Goal: Task Accomplishment & Management: Manage account settings

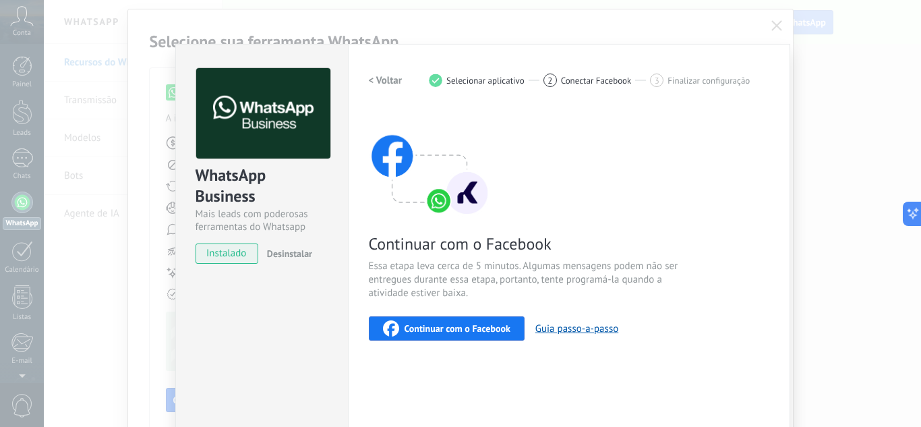
click at [422, 336] on button "Continuar com o Facebook" at bounding box center [447, 328] width 156 height 24
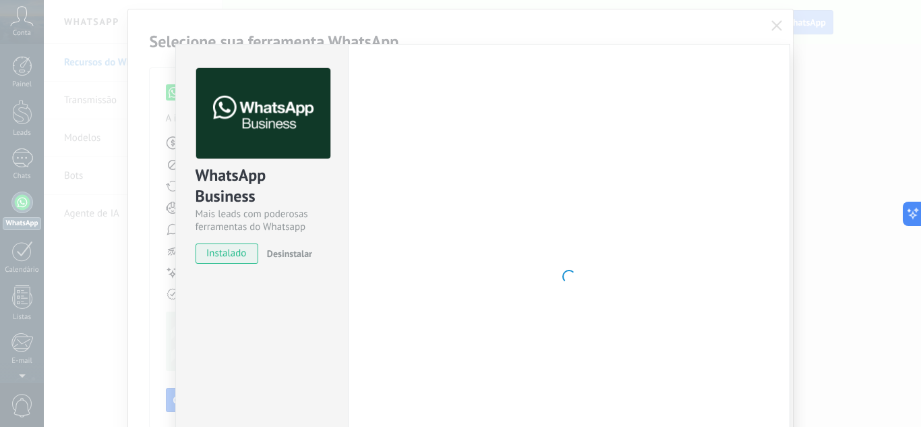
drag, startPoint x: 210, startPoint y: 255, endPoint x: 363, endPoint y: 272, distance: 153.4
click at [230, 323] on div "WhatsApp Business Mais leads com poderosas ferramentas do Whatsapp instalado De…" at bounding box center [261, 276] width 173 height 465
click at [394, 262] on div at bounding box center [569, 276] width 400 height 417
drag, startPoint x: 544, startPoint y: 266, endPoint x: 608, endPoint y: 172, distance: 114.1
click at [546, 266] on div at bounding box center [569, 276] width 400 height 417
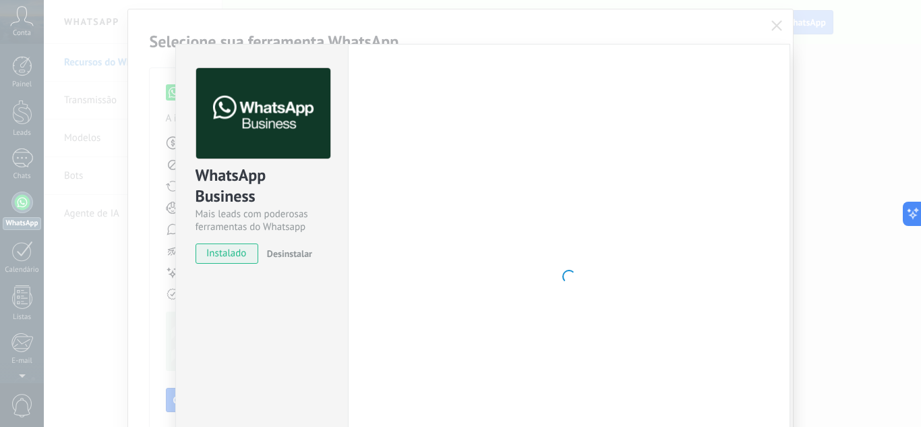
click at [421, 209] on div at bounding box center [569, 276] width 400 height 417
click at [311, 131] on img at bounding box center [263, 113] width 134 height 91
click at [255, 161] on div "WhatsApp Business Mais leads com poderosas ferramentas do Whatsapp" at bounding box center [262, 150] width 133 height 166
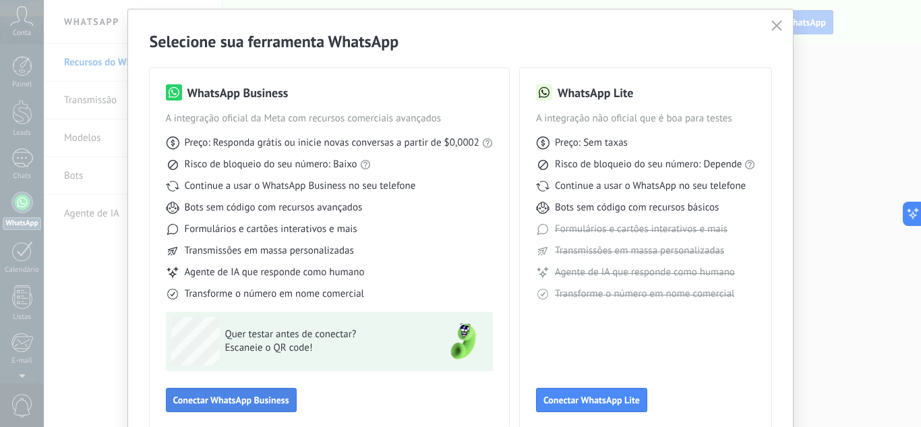
click at [264, 400] on span "Conectar WhatsApp Business" at bounding box center [231, 399] width 116 height 9
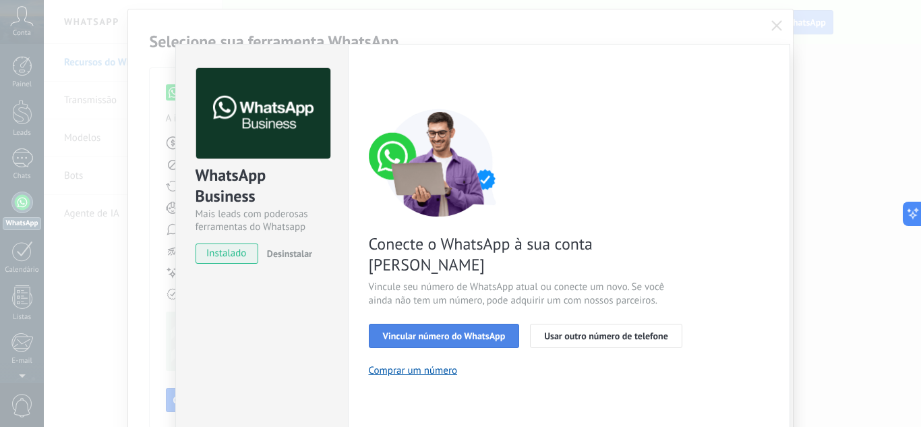
click at [419, 331] on span "Vincular número do WhatsApp" at bounding box center [444, 335] width 123 height 9
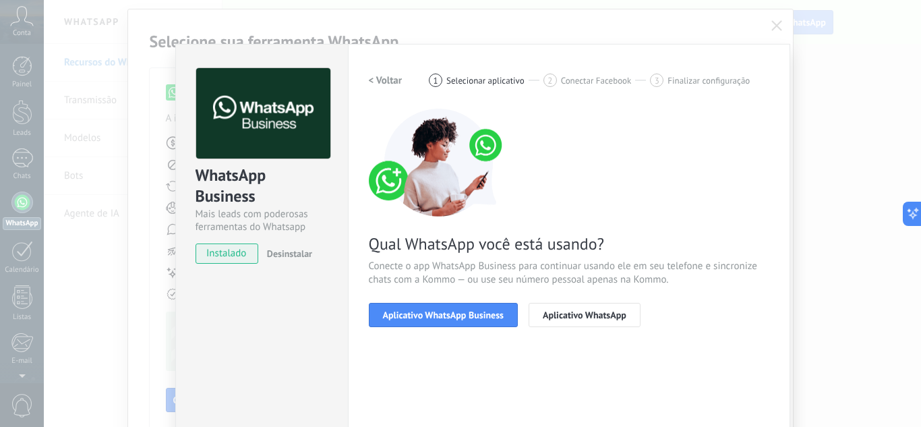
click at [419, 311] on span "Aplicativo WhatsApp Business" at bounding box center [443, 314] width 121 height 9
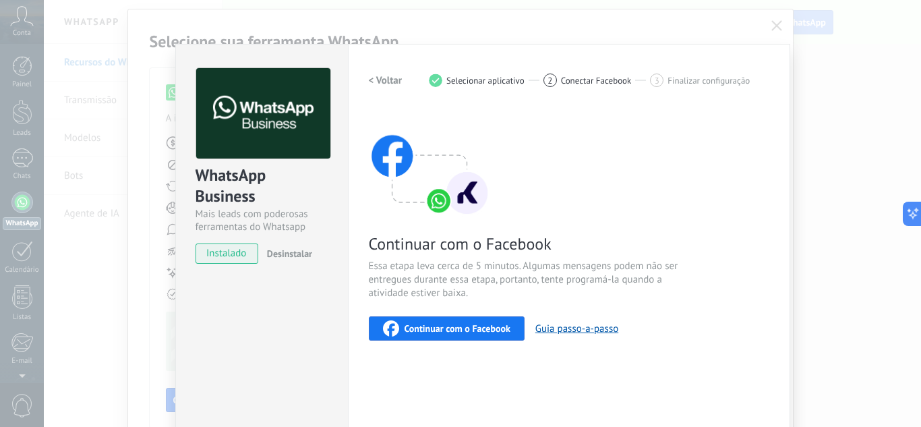
click at [418, 324] on span "Continuar com o Facebook" at bounding box center [457, 328] width 106 height 9
click at [253, 126] on img at bounding box center [263, 113] width 134 height 91
click at [218, 259] on span "instalado" at bounding box center [226, 253] width 61 height 20
click at [220, 256] on span "instalado" at bounding box center [226, 253] width 61 height 20
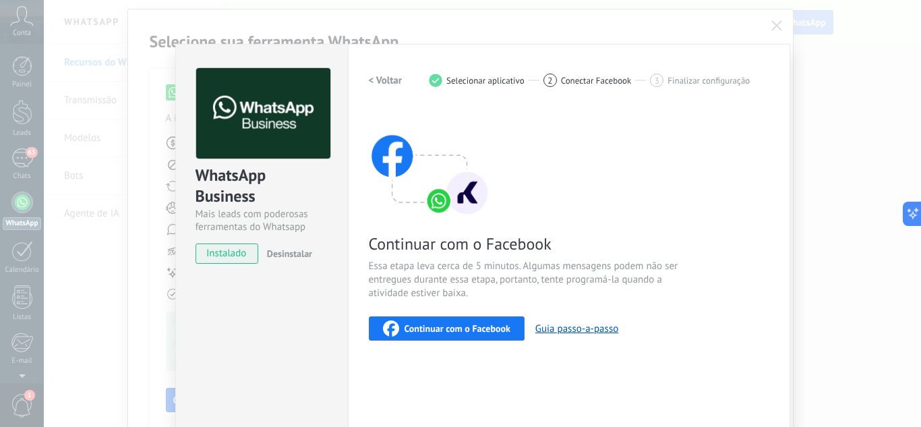
click at [220, 256] on span "instalado" at bounding box center [226, 253] width 61 height 20
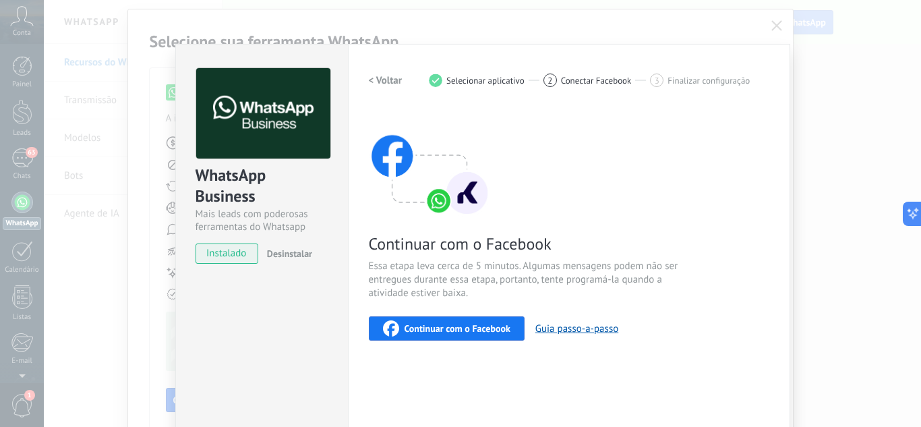
click at [468, 103] on div "< Voltar 1 Selecionar aplicativo 2 Conectar Facebook 3 Finalizar configuração C…" at bounding box center [569, 204] width 400 height 272
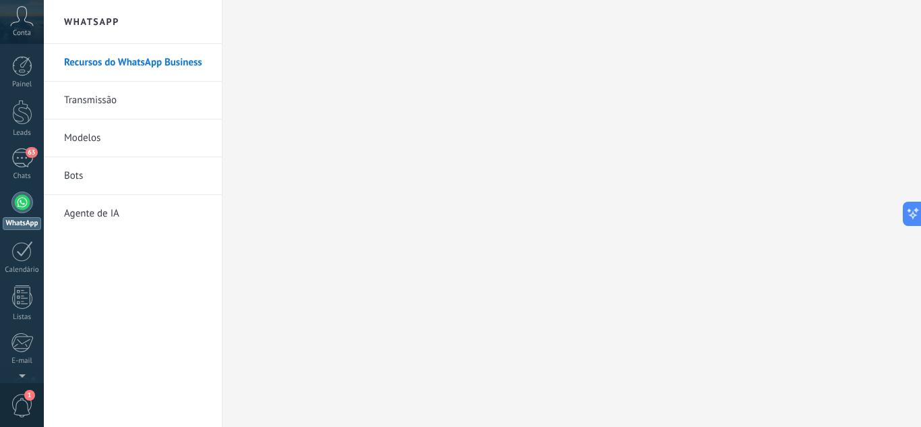
click at [24, 194] on div at bounding box center [22, 202] width 22 height 22
click at [25, 158] on div "63" at bounding box center [22, 158] width 22 height 20
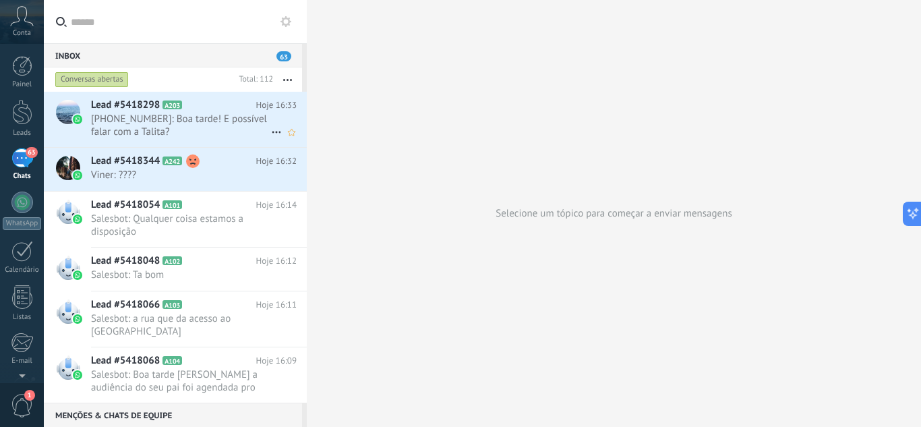
click at [233, 107] on h2 "Lead #5418298 A203" at bounding box center [173, 104] width 165 height 13
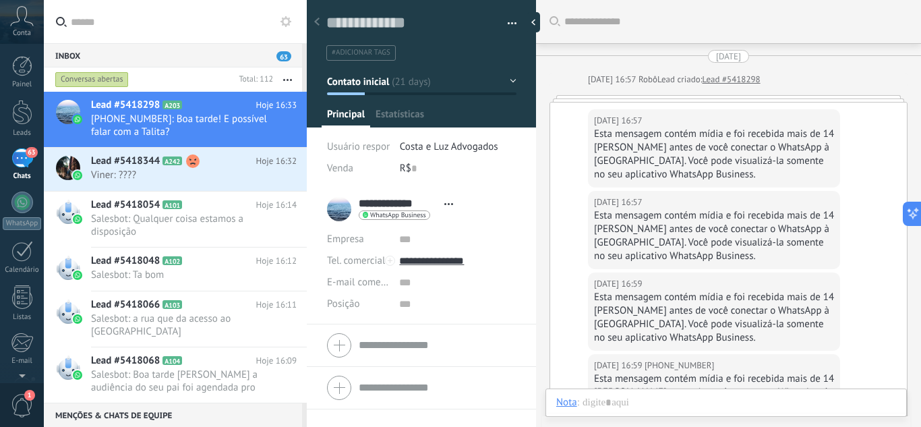
scroll to position [768, 0]
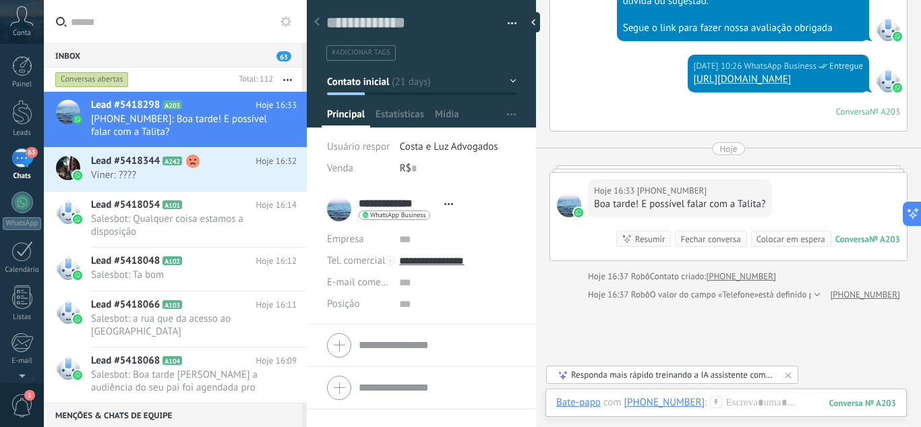
click at [791, 373] on icon at bounding box center [788, 374] width 11 height 11
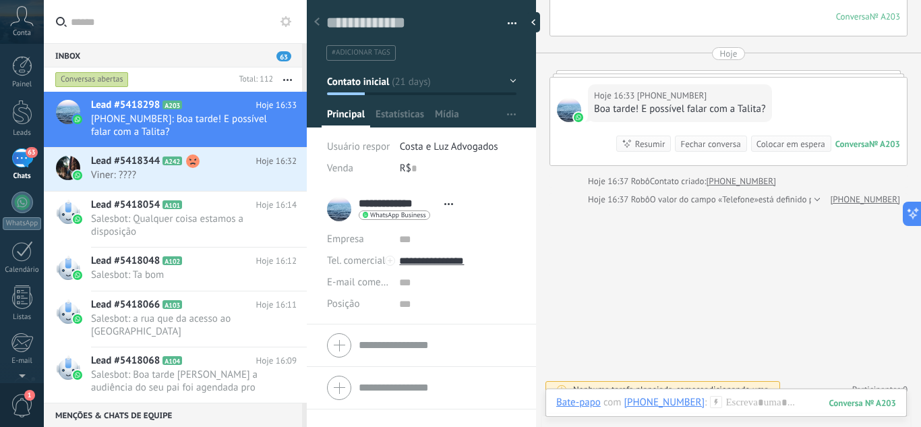
scroll to position [878, 0]
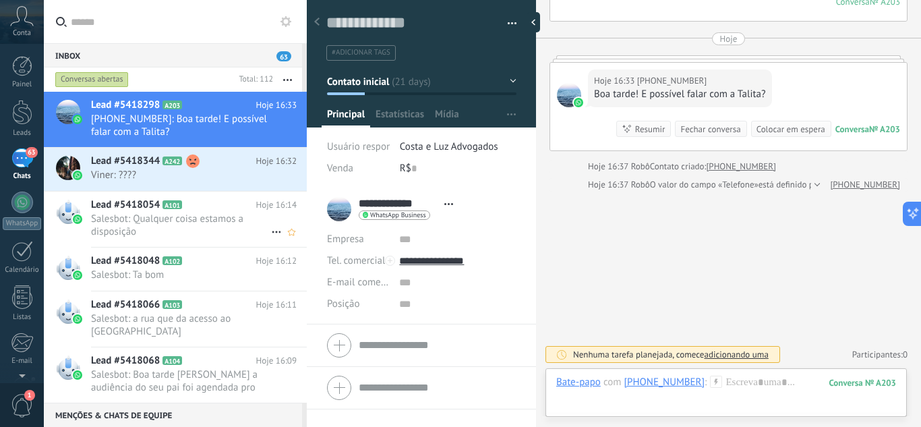
click at [236, 226] on span "Salesbot: Qualquer coisa estamos a disposição" at bounding box center [181, 225] width 180 height 26
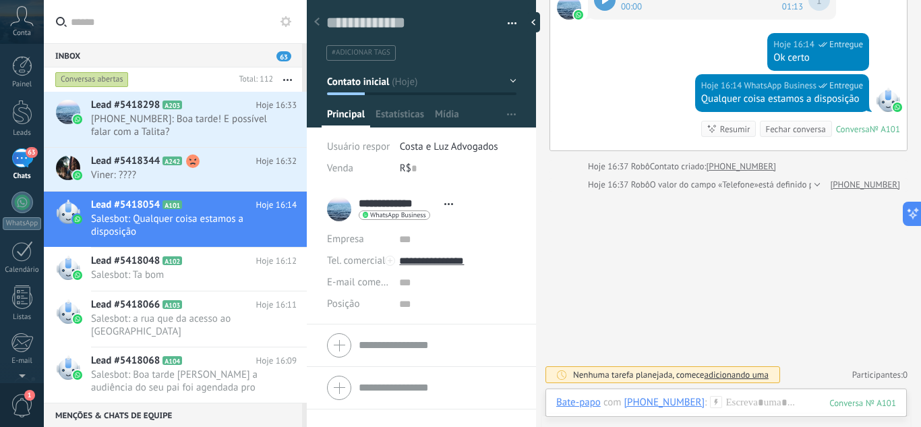
scroll to position [550, 0]
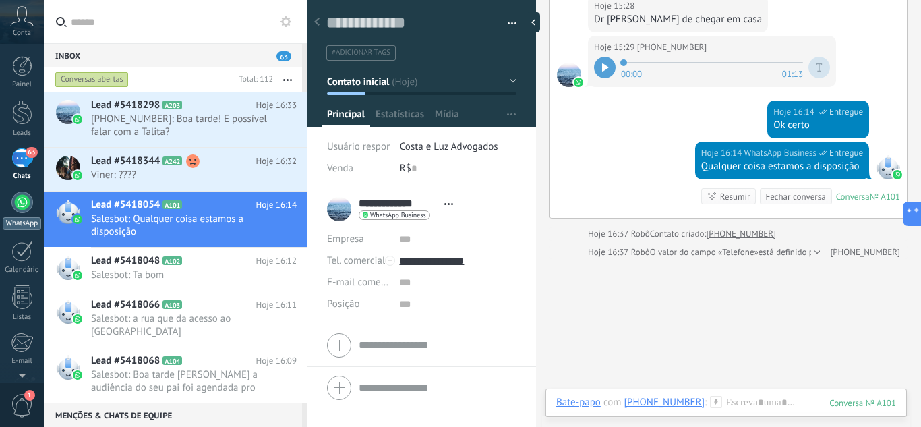
click at [28, 204] on div at bounding box center [22, 202] width 22 height 22
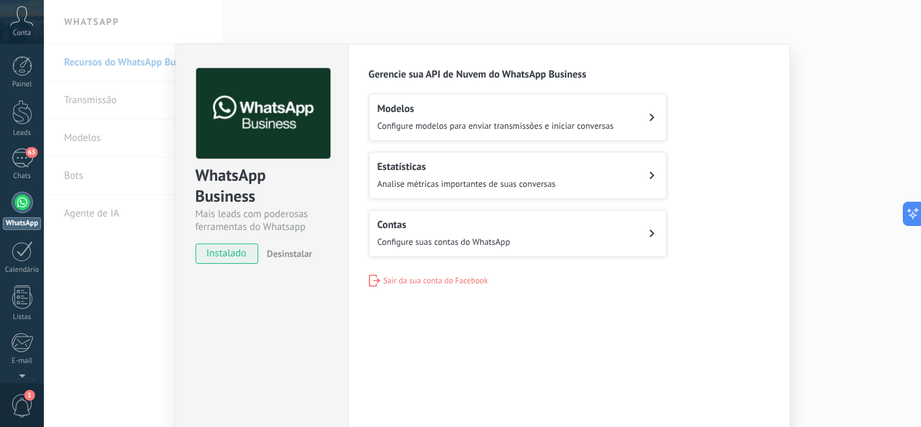
click at [84, 103] on div "WhatsApp Business Mais leads com poderosas ferramentas do Whatsapp instalado De…" at bounding box center [482, 213] width 877 height 427
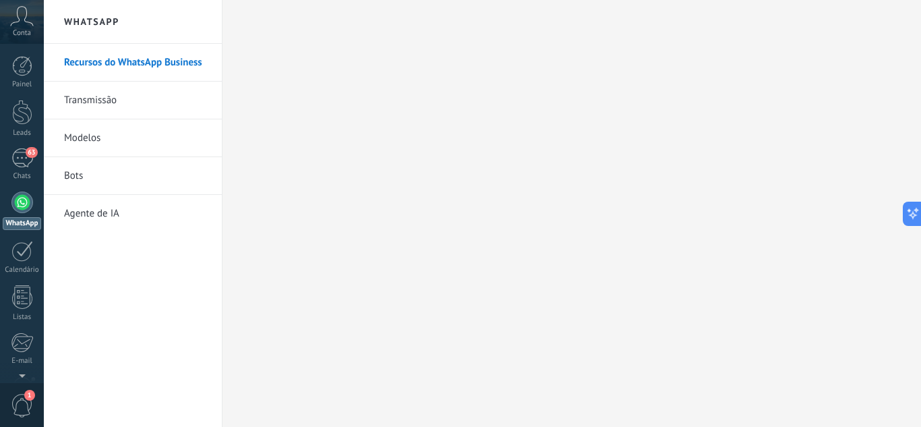
click at [99, 100] on link "Transmissão" at bounding box center [136, 101] width 144 height 38
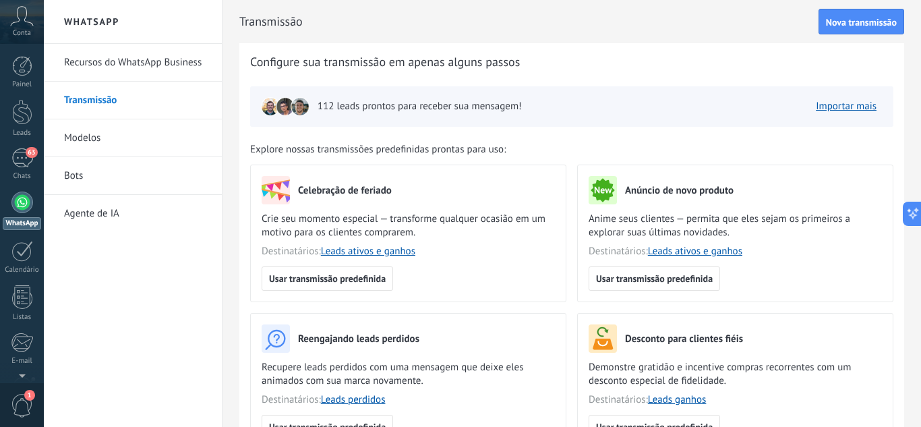
click at [151, 66] on link "Recursos do WhatsApp Business" at bounding box center [136, 63] width 144 height 38
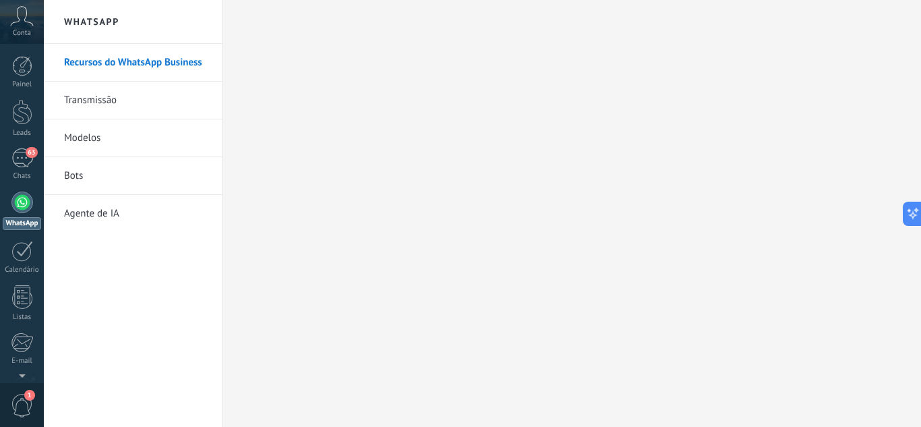
click at [89, 21] on h2 "WhatsApp" at bounding box center [133, 22] width 144 height 44
click at [139, 23] on h2 "WhatsApp" at bounding box center [133, 22] width 144 height 44
click at [92, 40] on h2 "WhatsApp" at bounding box center [133, 22] width 144 height 44
click at [100, 60] on link "Recursos do WhatsApp Business" at bounding box center [136, 63] width 144 height 38
click at [21, 163] on div "63" at bounding box center [22, 158] width 22 height 20
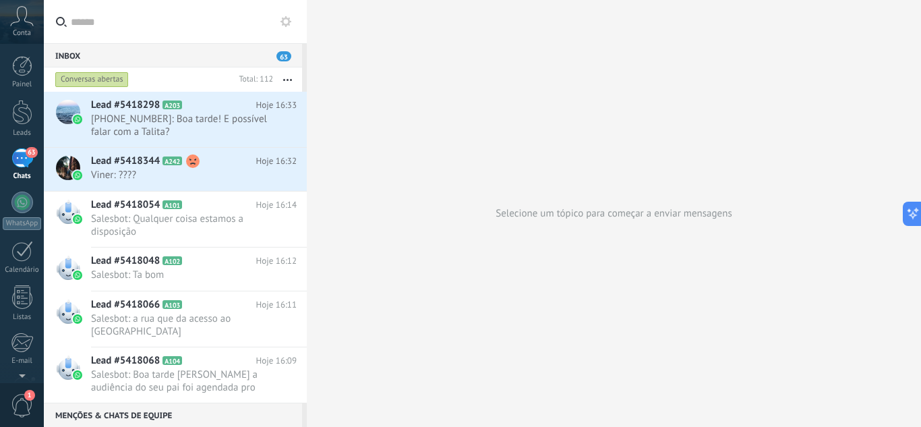
click at [104, 55] on div "Inbox 63" at bounding box center [173, 55] width 258 height 24
click at [24, 148] on div at bounding box center [21, 158] width 20 height 20
click at [23, 190] on div "Painel Leads 63 Chats WhatsApp Clientes" at bounding box center [22, 286] width 44 height 461
click at [21, 204] on div at bounding box center [22, 202] width 22 height 22
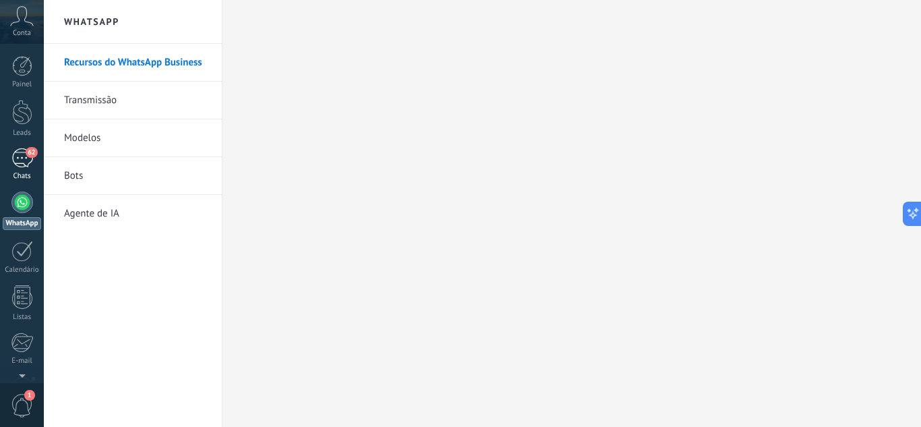
click at [9, 164] on link "62 Chats" at bounding box center [22, 164] width 44 height 32
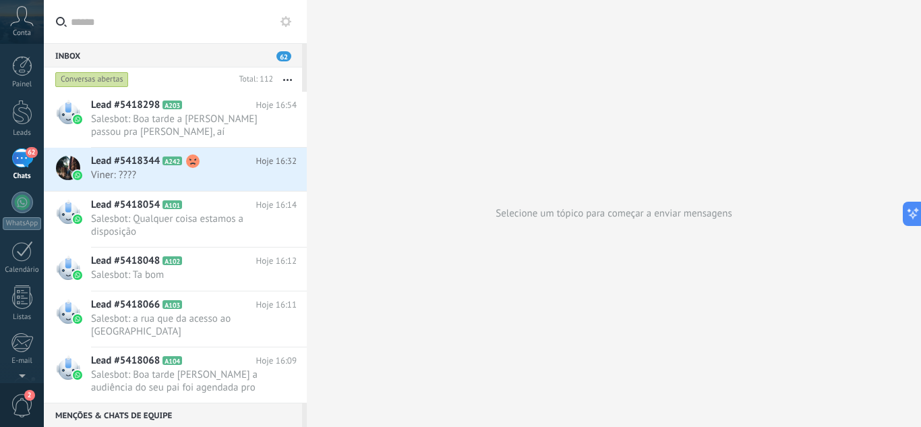
click at [288, 23] on use at bounding box center [285, 21] width 11 height 11
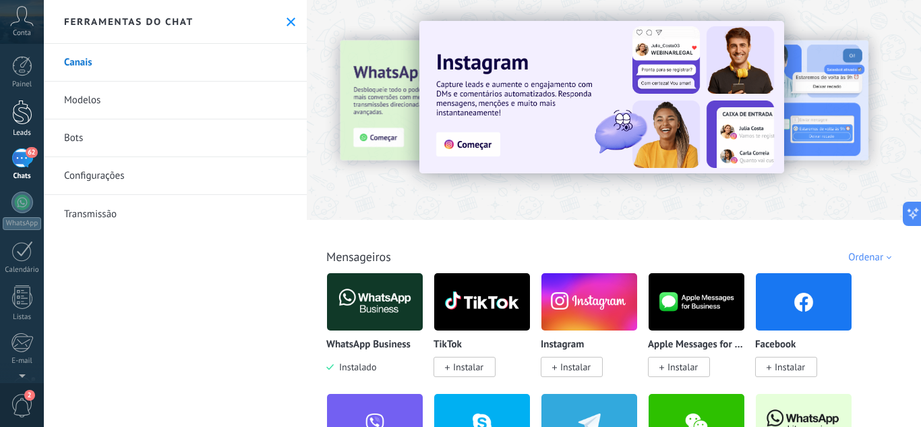
click at [27, 123] on div at bounding box center [22, 112] width 20 height 25
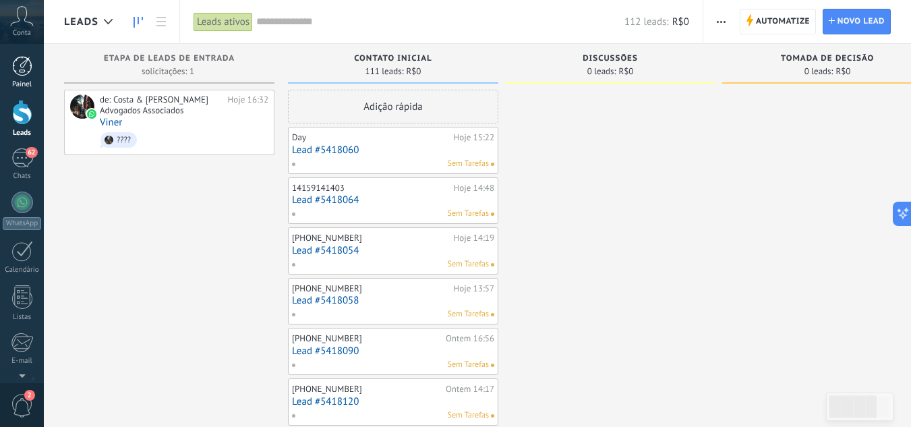
click at [28, 68] on div at bounding box center [22, 66] width 20 height 20
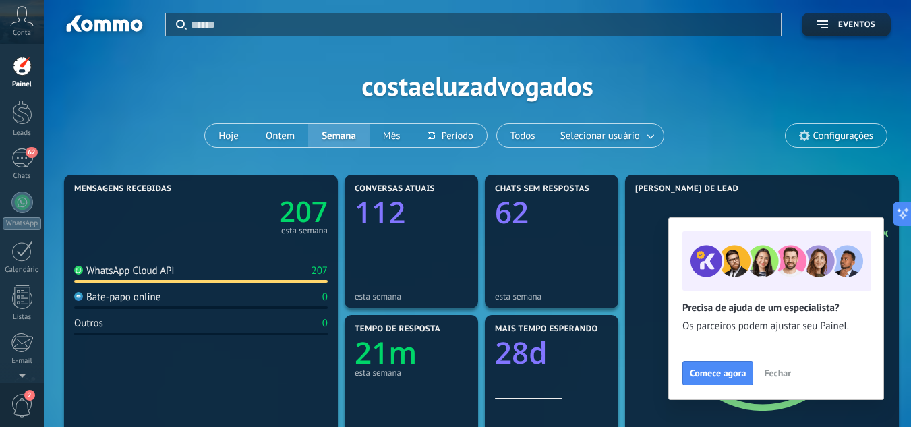
click at [785, 377] on span "Fechar" at bounding box center [777, 372] width 27 height 9
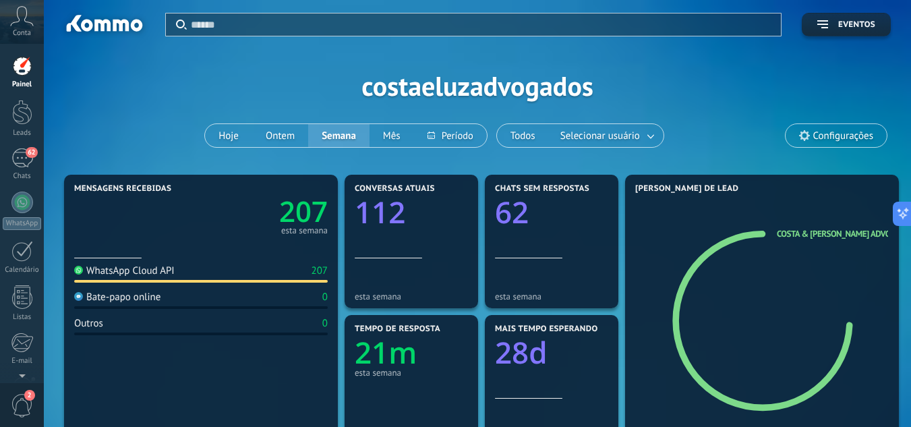
click at [833, 132] on span "Configurações" at bounding box center [843, 135] width 60 height 11
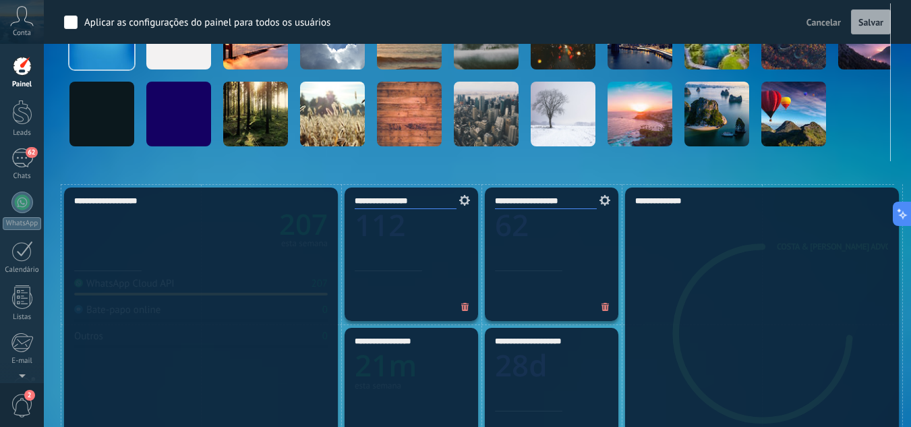
scroll to position [270, 0]
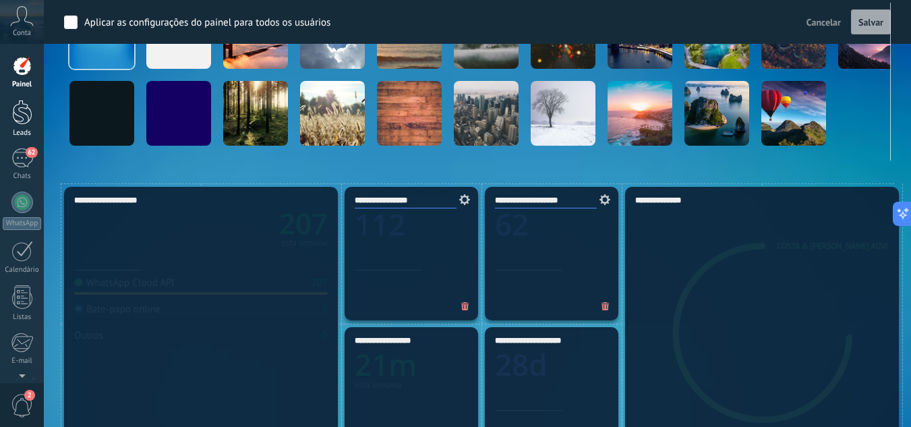
click at [7, 119] on link "Leads" at bounding box center [22, 119] width 44 height 38
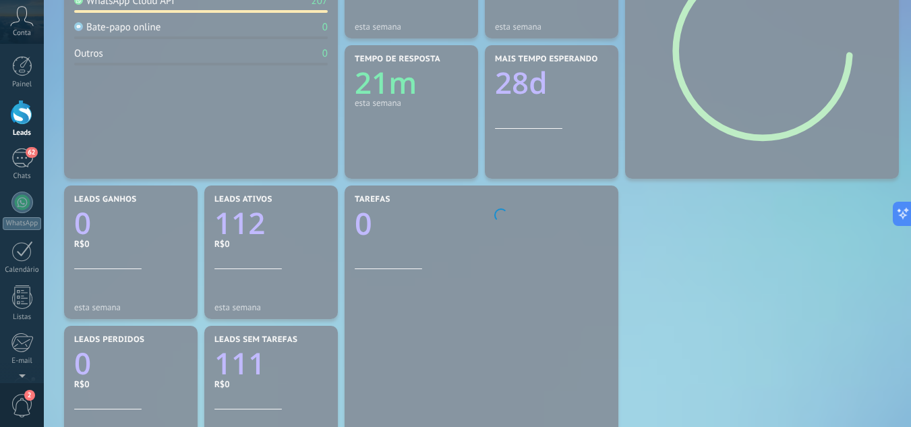
scroll to position [260, 0]
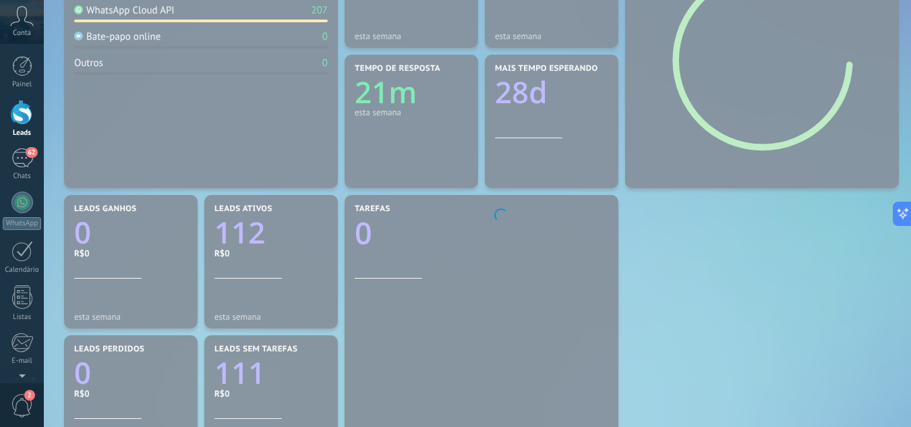
click at [16, 146] on div "Painel Leads 62 Chats WhatsApp Clientes" at bounding box center [22, 286] width 44 height 461
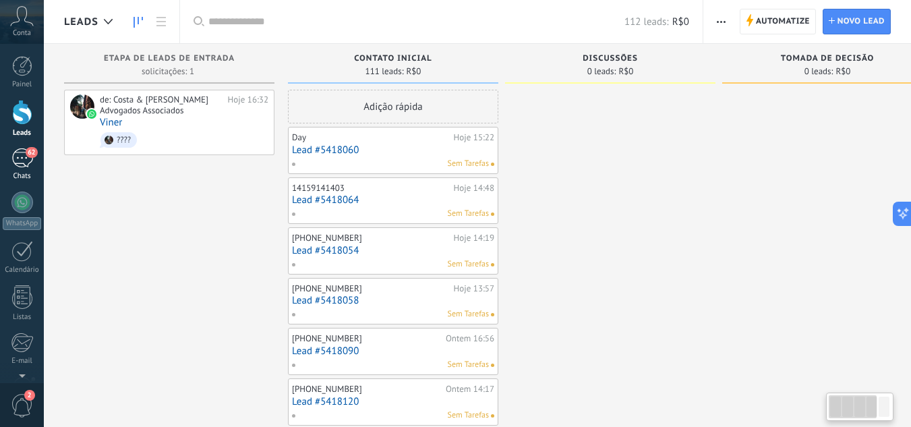
click at [16, 155] on div "62" at bounding box center [22, 158] width 22 height 20
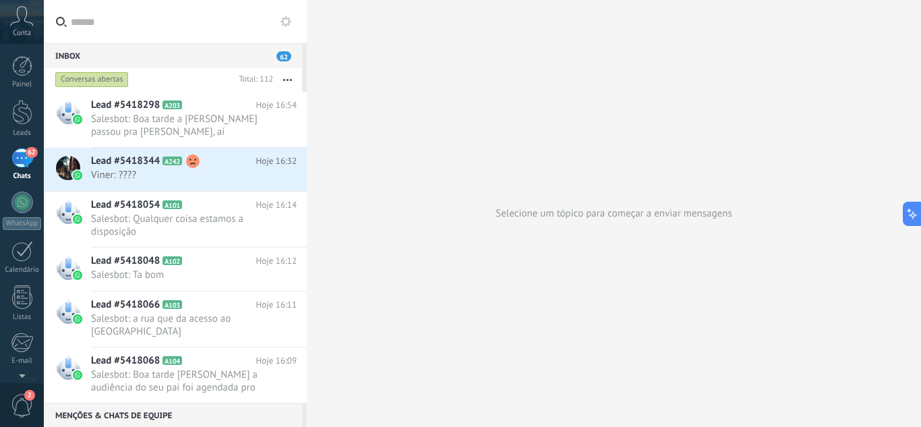
click at [287, 79] on icon "button" at bounding box center [287, 80] width 9 height 2
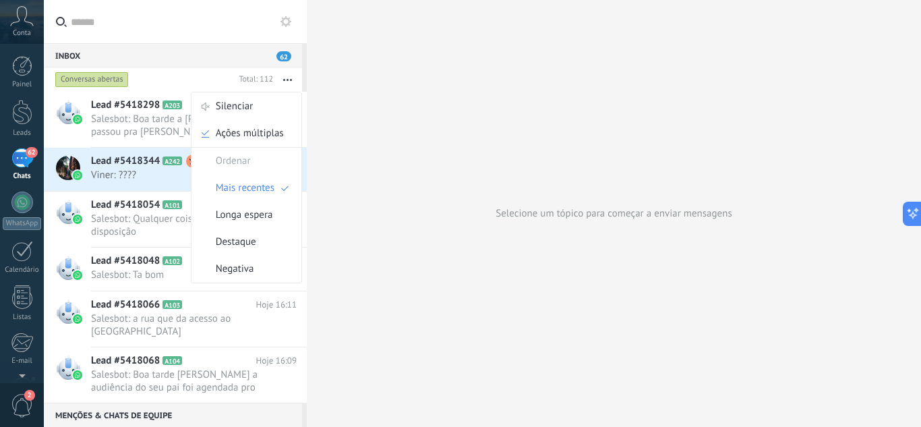
click at [415, 208] on div "Selecione um tópico para começar a enviar mensagens" at bounding box center [614, 213] width 614 height 427
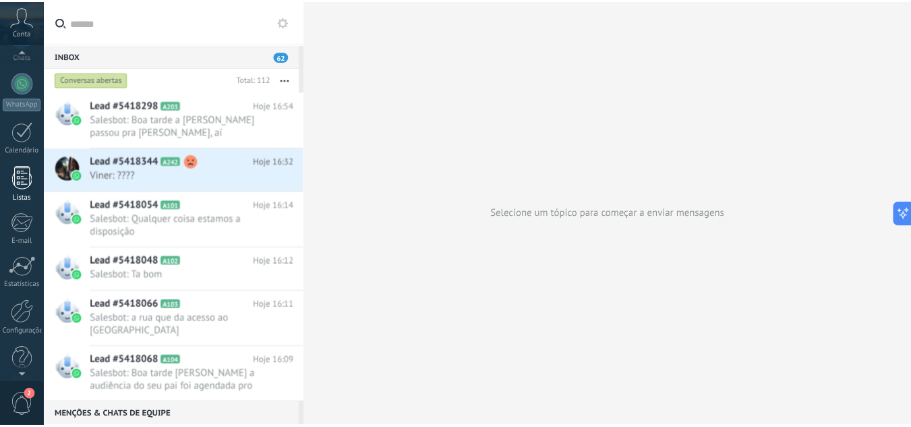
scroll to position [134, 0]
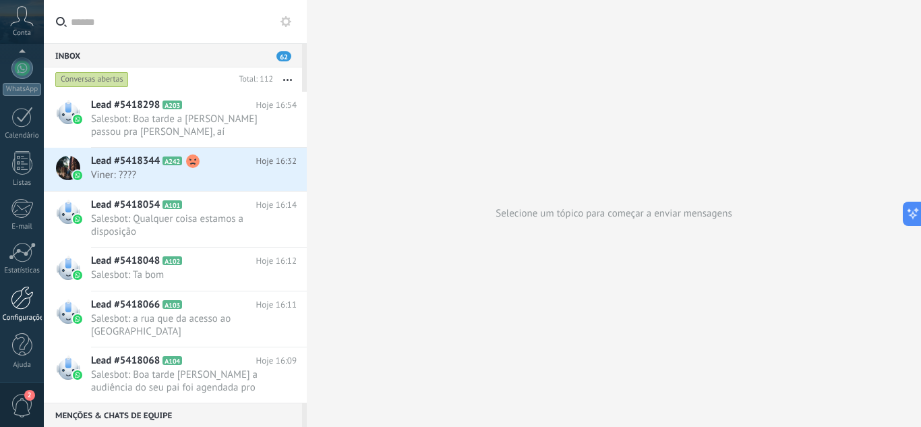
click at [21, 288] on div at bounding box center [22, 298] width 23 height 24
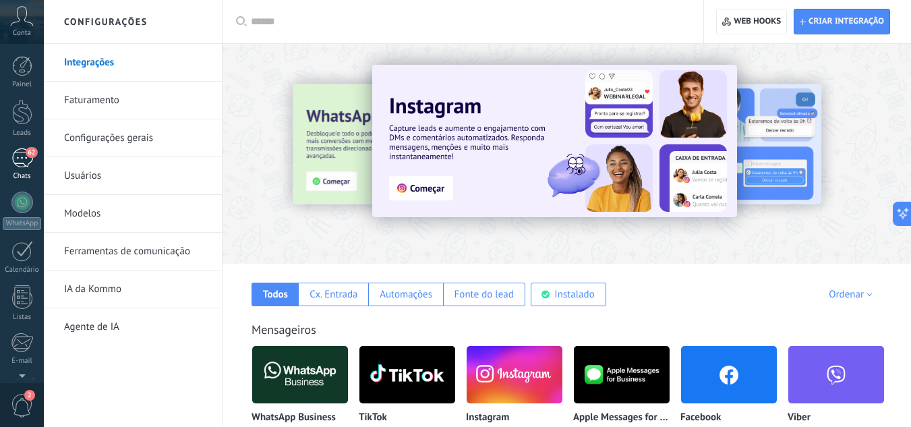
click at [28, 154] on span "62" at bounding box center [31, 152] width 11 height 11
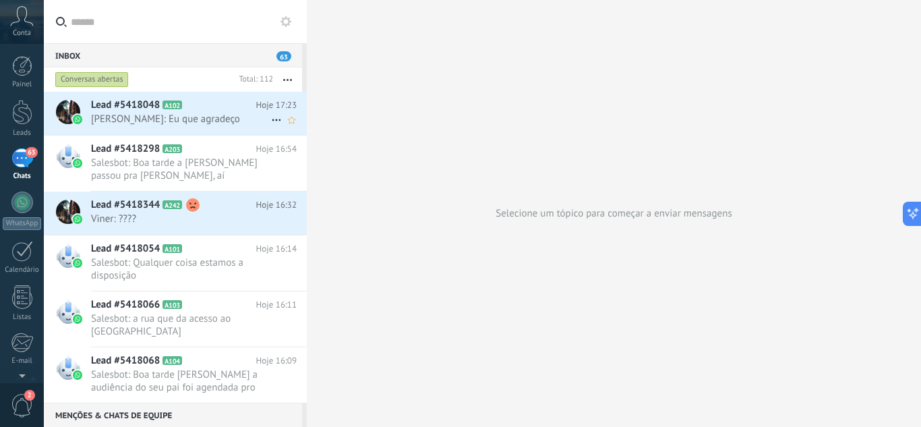
click at [181, 117] on span "[PERSON_NAME]: Eu que agradeço" at bounding box center [181, 119] width 180 height 13
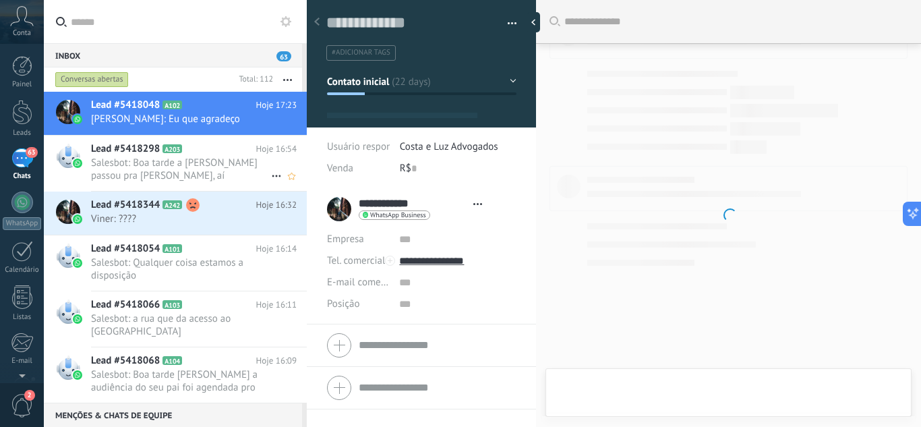
type textarea "**********"
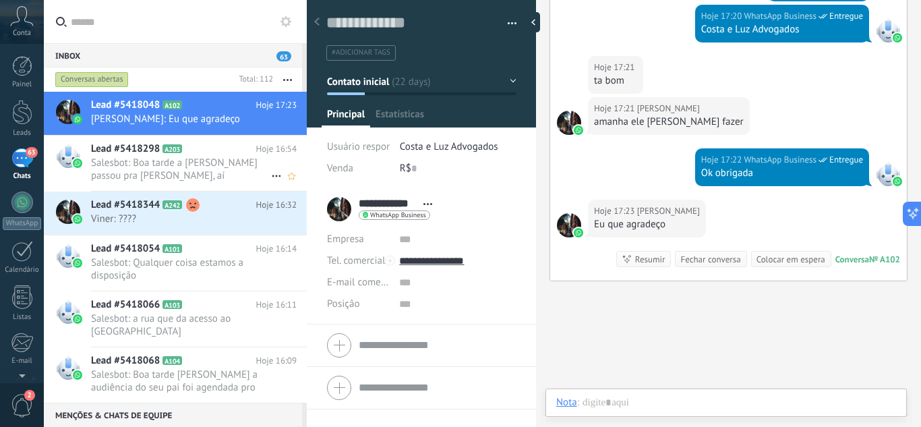
scroll to position [20, 0]
click at [592, 401] on div "Bate-papo" at bounding box center [578, 402] width 44 height 12
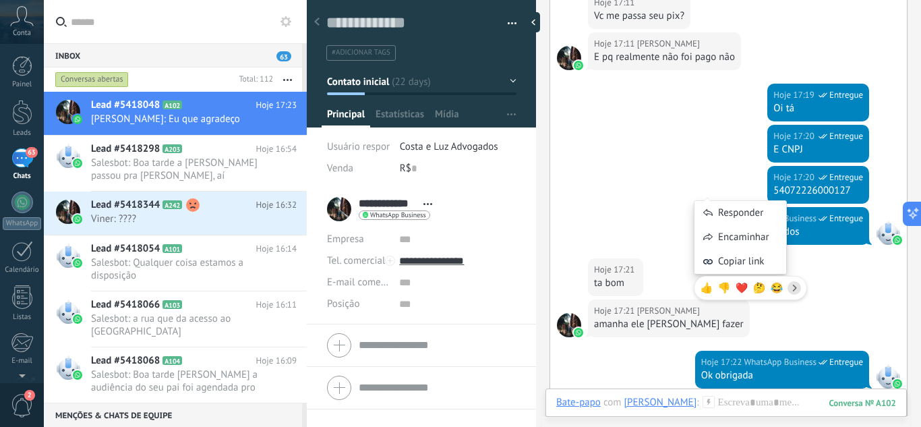
scroll to position [1467, 0]
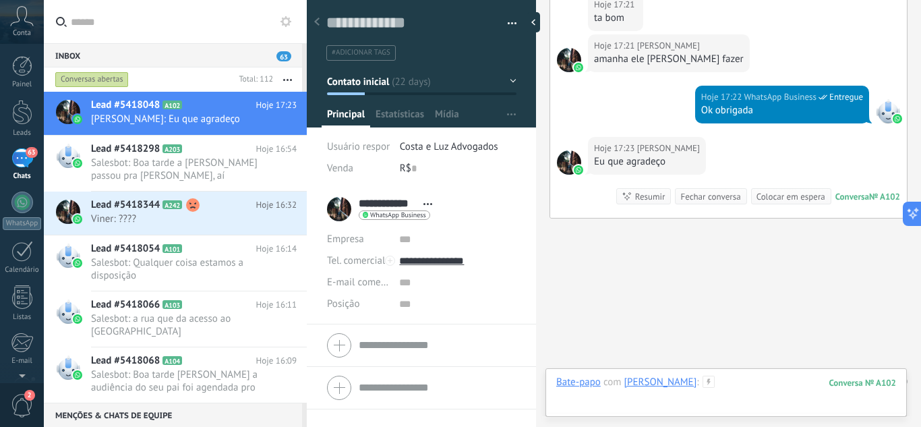
click at [752, 401] on div at bounding box center [726, 395] width 340 height 40
